Goal: Navigation & Orientation: Find specific page/section

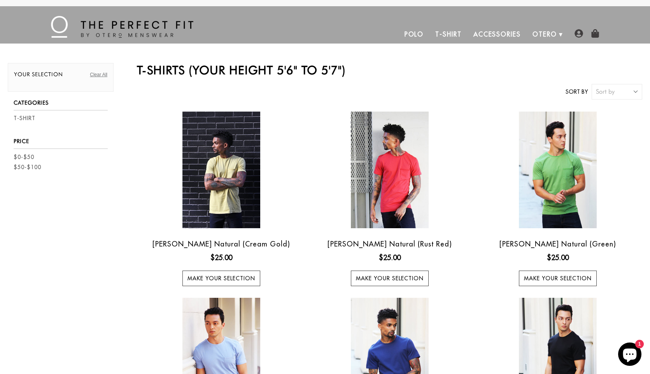
click at [456, 35] on link "T-Shirt" at bounding box center [449, 34] width 38 height 19
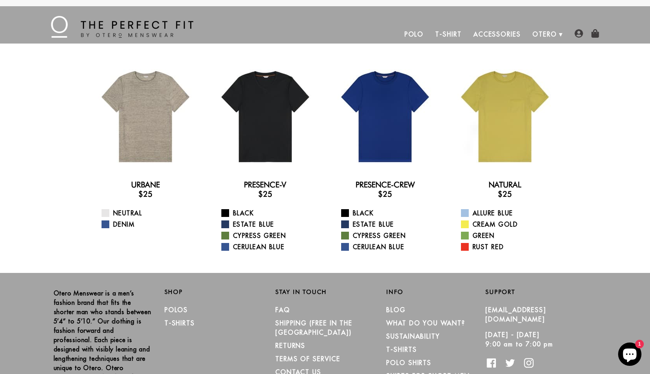
click at [415, 34] on link "Polo" at bounding box center [414, 34] width 31 height 19
